Goal: Information Seeking & Learning: Learn about a topic

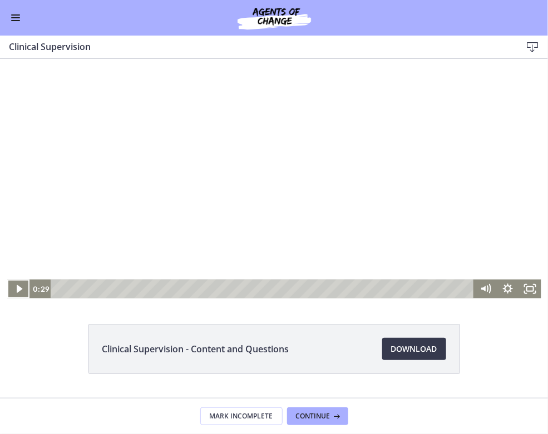
scroll to position [58, 0]
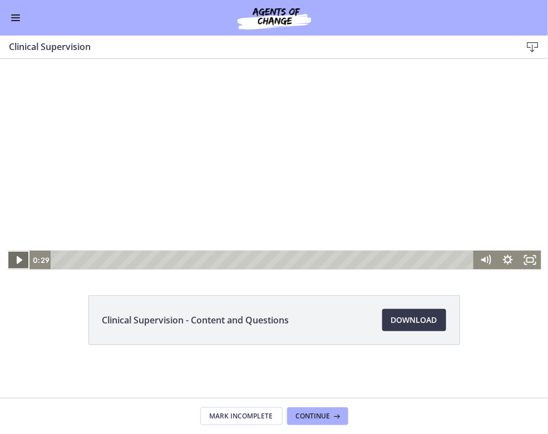
click at [24, 257] on icon "Play Video" at bounding box center [19, 260] width 22 height 19
click at [400, 154] on div at bounding box center [274, 135] width 534 height 269
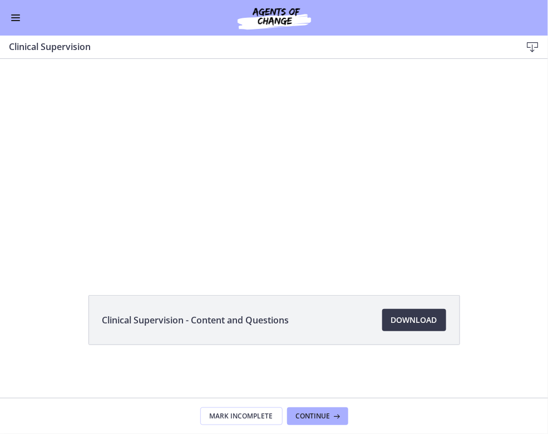
click at [400, 154] on div at bounding box center [274, 135] width 534 height 269
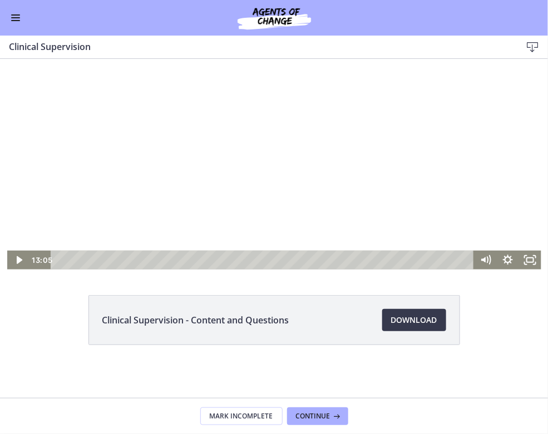
click at [400, 154] on div at bounding box center [274, 135] width 534 height 269
click at [354, 123] on div at bounding box center [274, 135] width 534 height 269
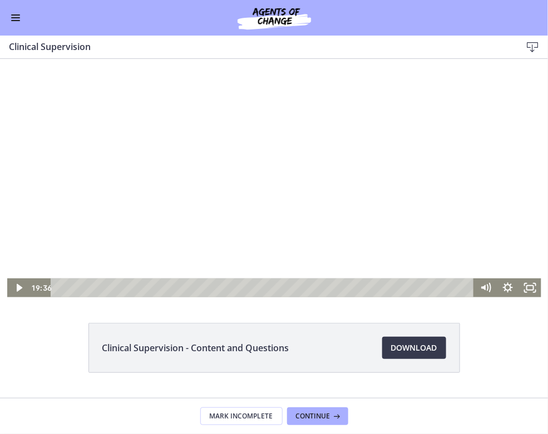
scroll to position [31, 0]
click at [368, 137] on div at bounding box center [274, 162] width 534 height 269
click at [195, 92] on div at bounding box center [274, 162] width 534 height 269
click at [223, 101] on div at bounding box center [274, 162] width 534 height 269
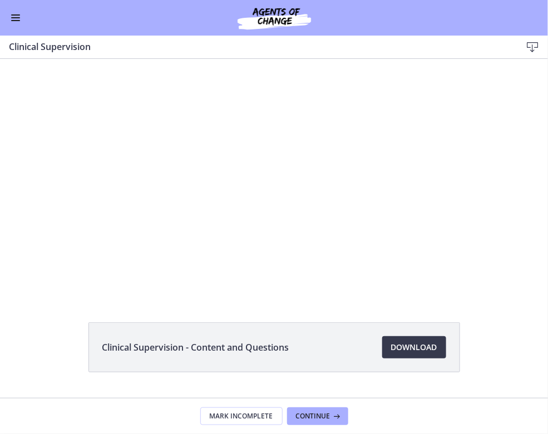
click at [422, 49] on h3 "Clinical Supervision" at bounding box center [256, 46] width 494 height 13
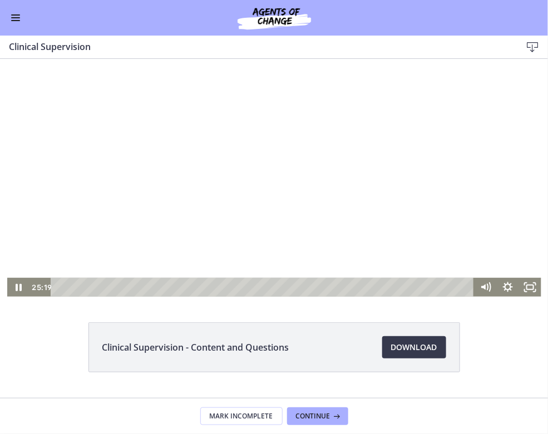
click at [341, 145] on div at bounding box center [274, 162] width 534 height 269
